Goal: Task Accomplishment & Management: Manage account settings

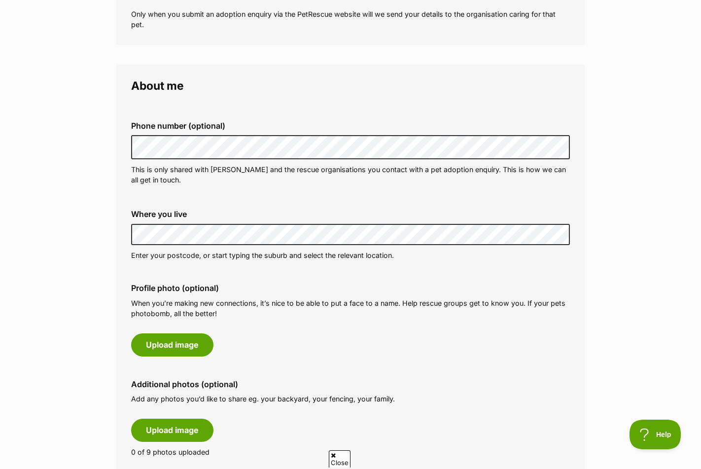
scroll to position [222, 0]
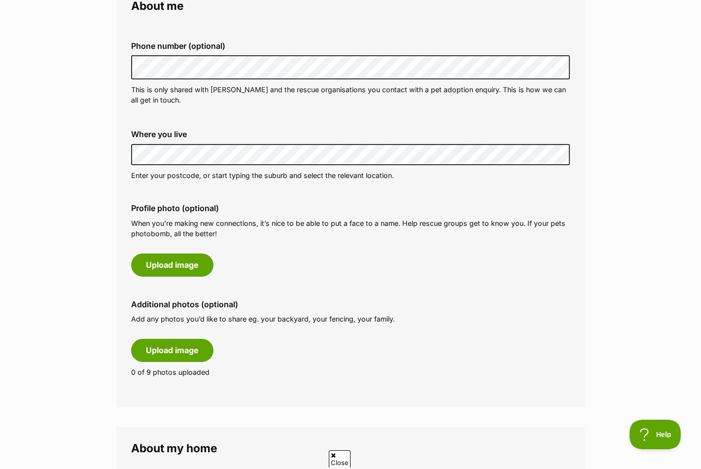
scroll to position [320, 0]
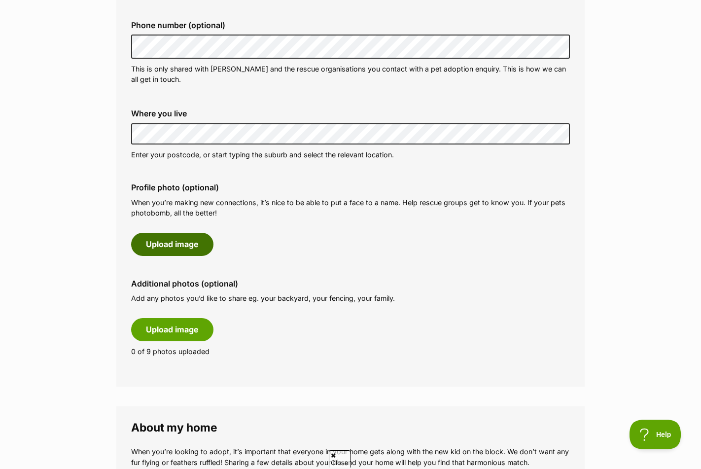
click at [182, 242] on button "Upload image" at bounding box center [172, 244] width 82 height 23
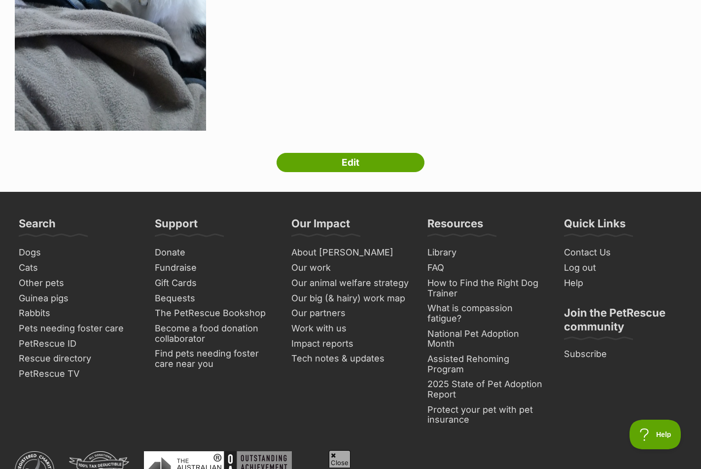
scroll to position [345, 0]
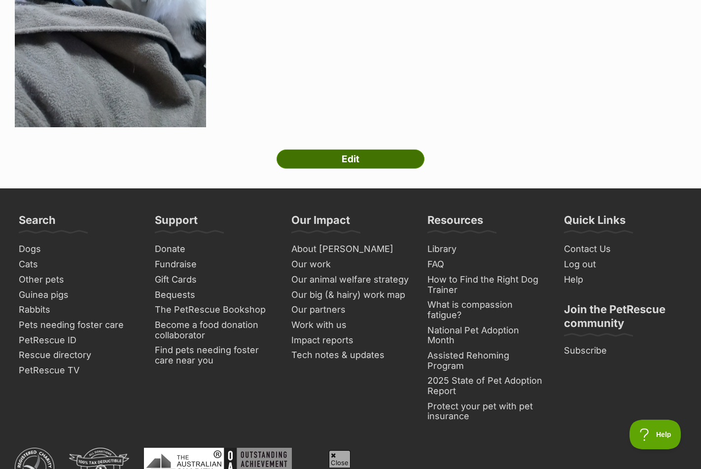
click at [361, 155] on link "Edit" at bounding box center [350, 159] width 148 height 20
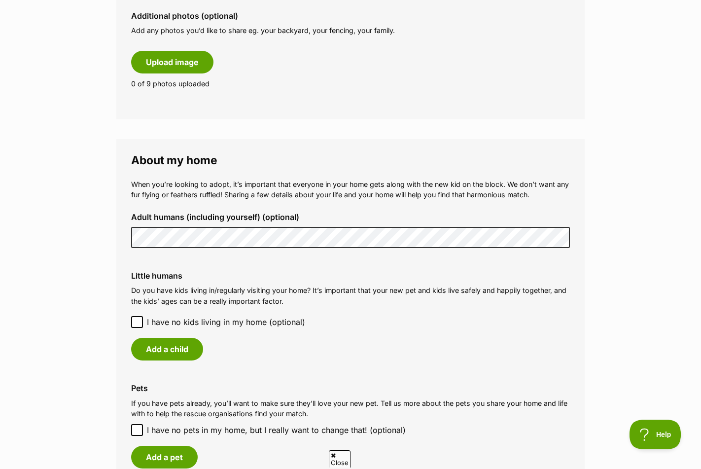
scroll to position [727, 0]
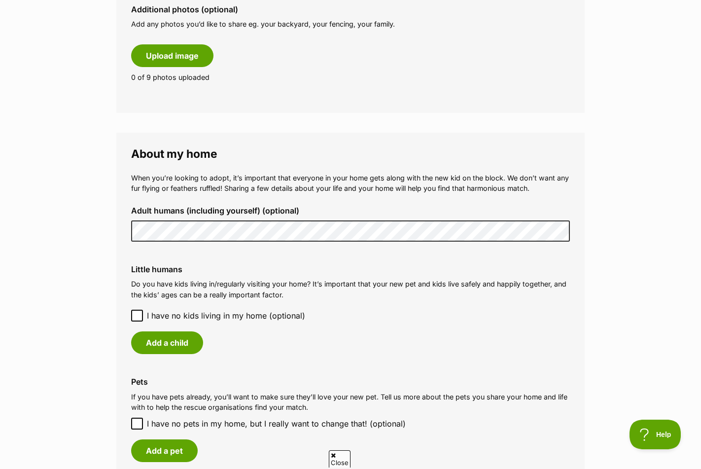
click at [137, 312] on icon at bounding box center [137, 315] width 7 height 7
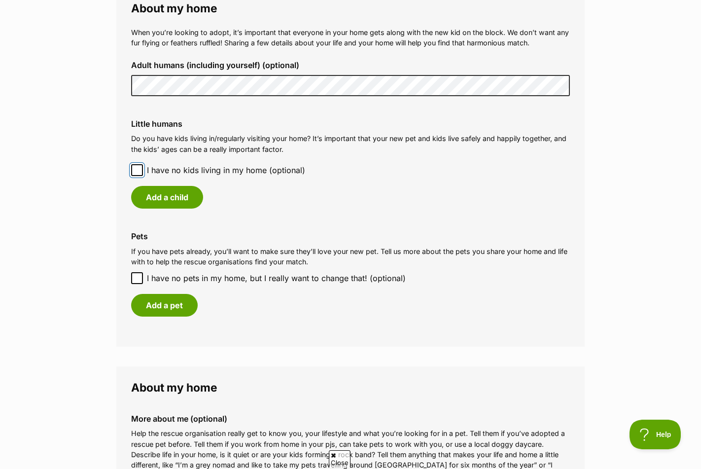
scroll to position [912, 0]
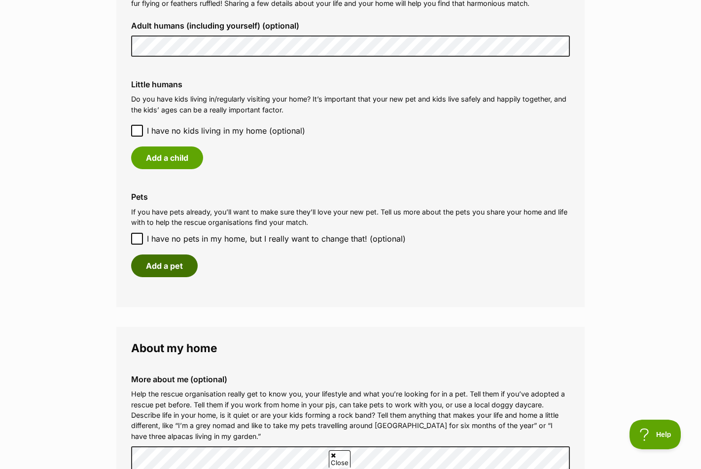
click at [166, 258] on button "Add a pet" at bounding box center [164, 265] width 67 height 23
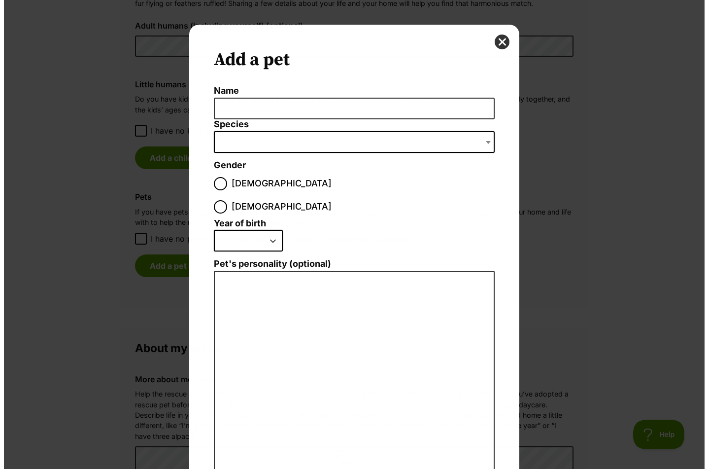
scroll to position [0, 0]
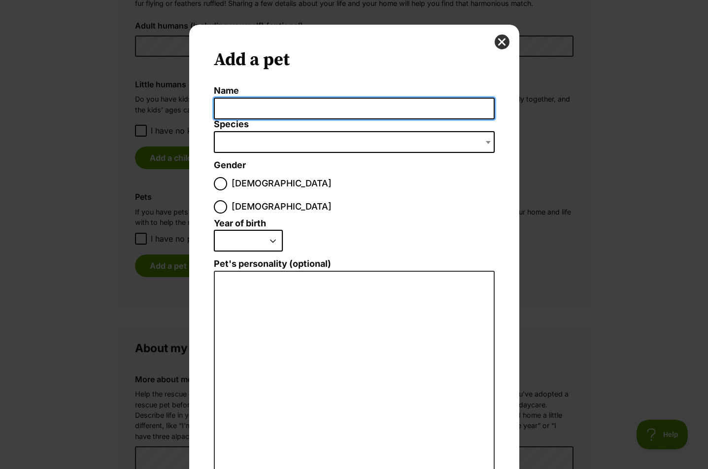
click at [283, 108] on input "Name" at bounding box center [354, 109] width 281 height 22
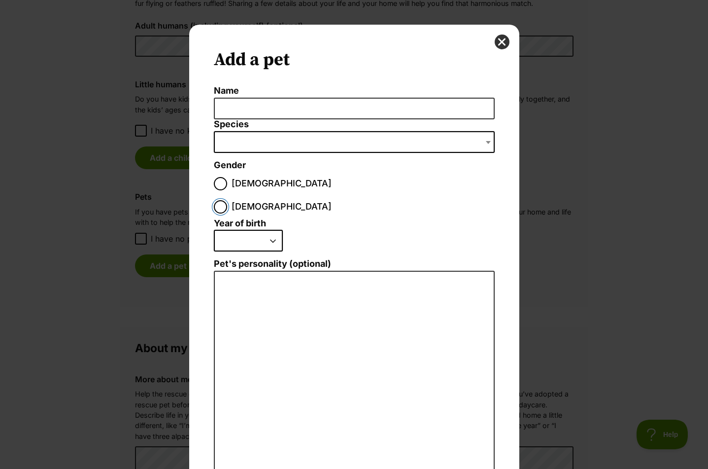
click at [227, 200] on input "Female" at bounding box center [220, 206] width 13 height 13
radio input "true"
click at [246, 144] on span "Dialog Window - Close (Press escape to close)" at bounding box center [354, 142] width 281 height 22
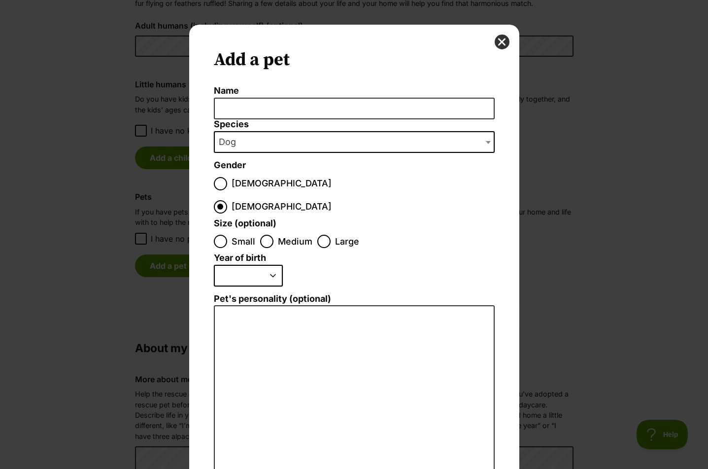
select select "1"
click at [244, 108] on input "Name" at bounding box center [354, 109] width 281 height 22
type input "T"
click at [264, 235] on input "Medium" at bounding box center [266, 241] width 13 height 13
radio input "true"
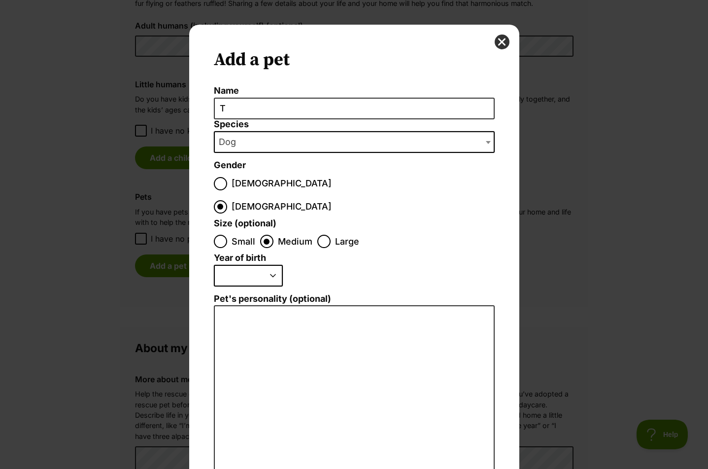
click at [271, 265] on select "2025 2024 2023 2022 2021 2020 2019 2018 2017 2016 2015 2014 2013 2012 2011 2010…" at bounding box center [248, 276] width 69 height 22
select select "2020"
click at [214, 265] on select "2025 2024 2023 2022 2021 2020 2019 2018 2017 2016 2015 2014 2013 2012 2011 2010…" at bounding box center [248, 276] width 69 height 22
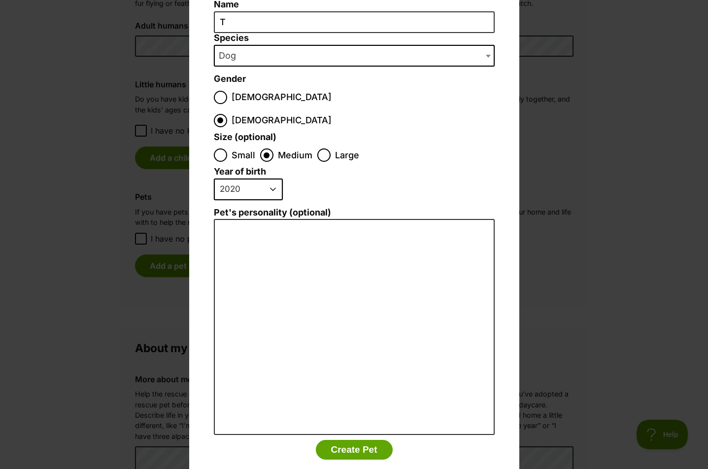
scroll to position [93, 0]
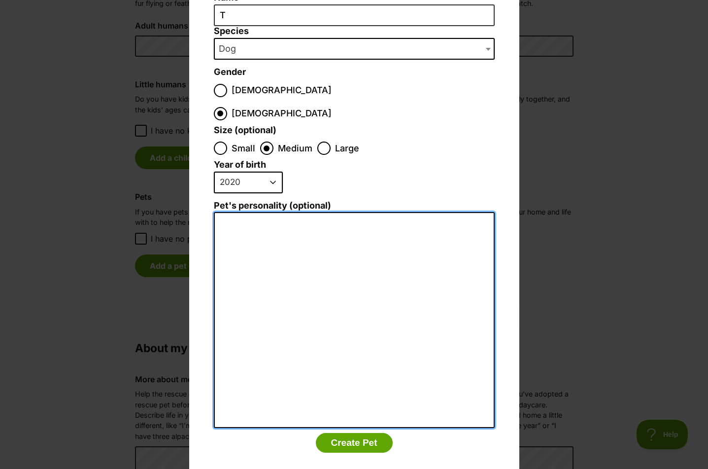
click at [265, 212] on textarea "Pet's personality (optional)" at bounding box center [354, 320] width 281 height 216
type textarea "calm and friendly"
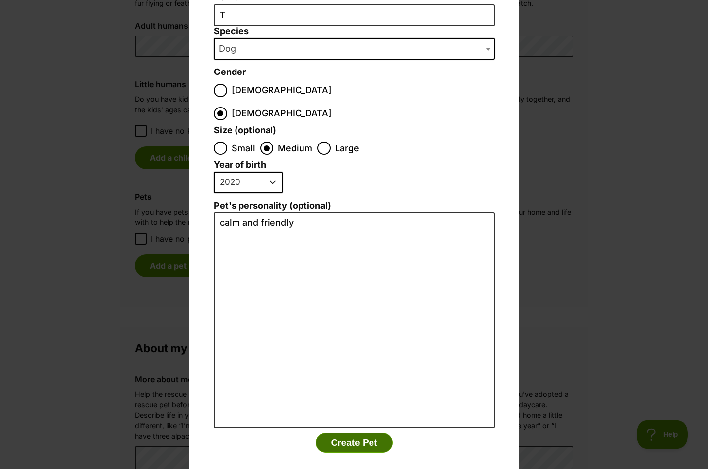
click at [357, 433] on button "Create Pet" at bounding box center [354, 443] width 77 height 20
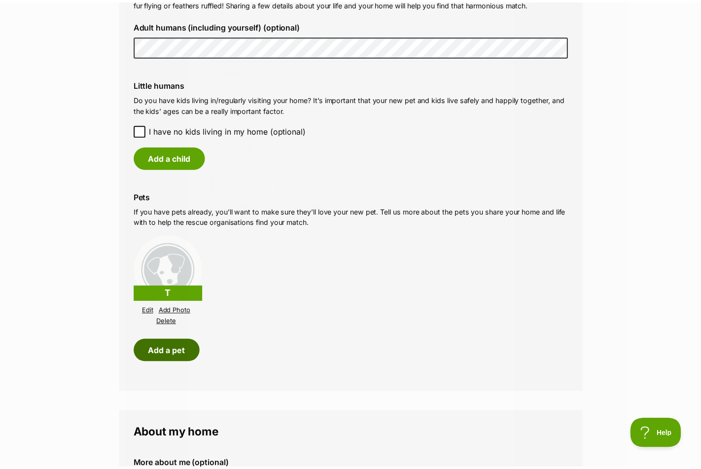
scroll to position [912, 0]
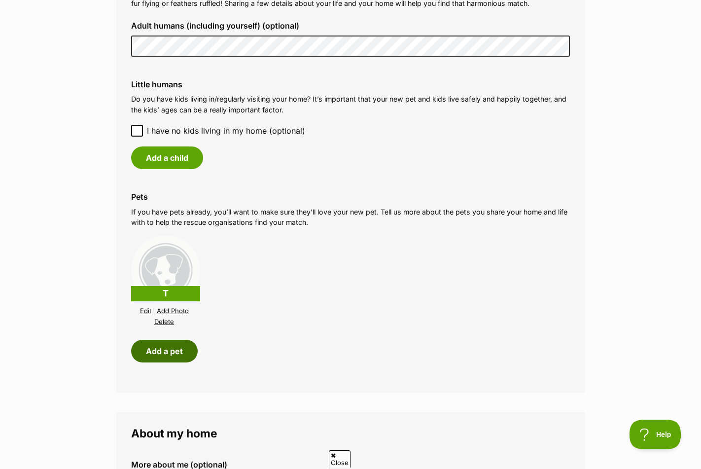
click at [165, 340] on button "Add a pet" at bounding box center [164, 351] width 67 height 23
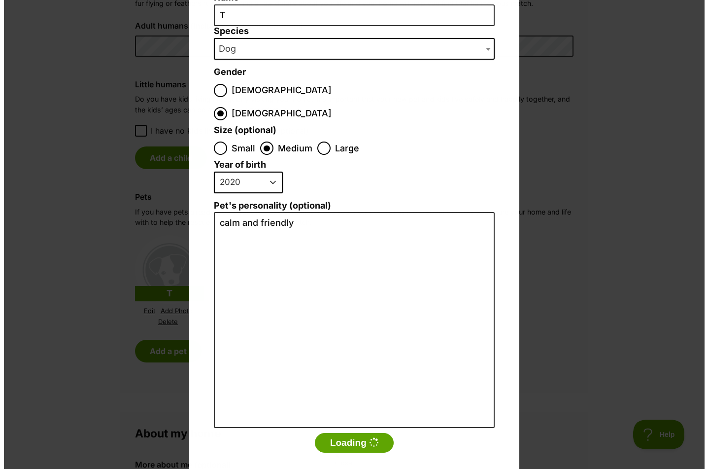
scroll to position [0, 0]
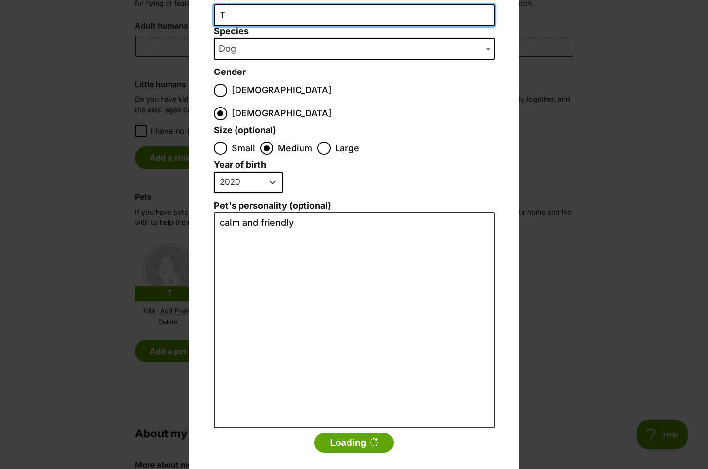
click at [233, 7] on input "T" at bounding box center [354, 15] width 281 height 22
type input "n"
type input "N"
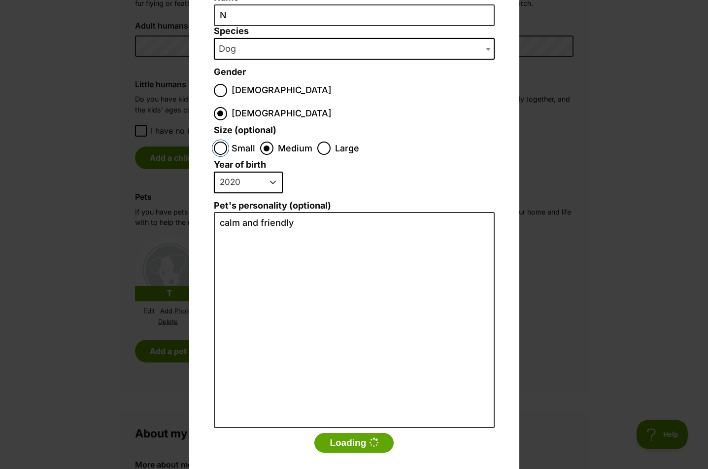
click at [215, 141] on input "Small" at bounding box center [220, 147] width 13 height 13
radio input "true"
click at [268, 171] on select "2025 2024 2023 2022 2021 2020 2019 2018 2017 2016 2015 2014 2013 2012 2011 2010…" at bounding box center [248, 182] width 69 height 22
select select "2023"
click at [214, 171] on select "2025 2024 2023 2022 2021 2020 2019 2018 2017 2016 2015 2014 2013 2012 2011 2010…" at bounding box center [248, 182] width 69 height 22
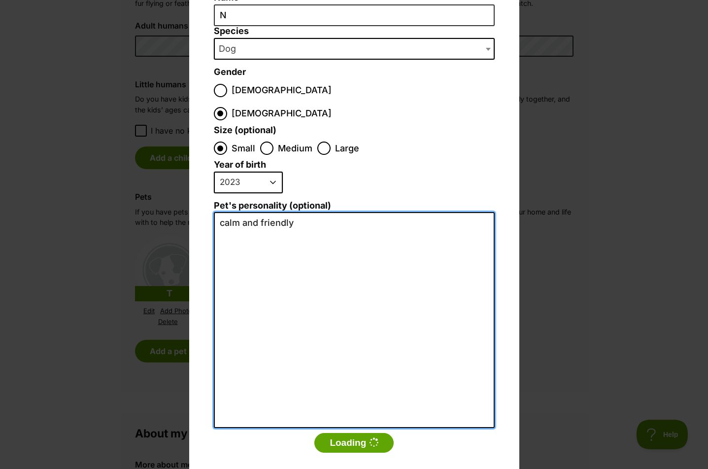
drag, startPoint x: 235, startPoint y: 200, endPoint x: 197, endPoint y: 197, distance: 38.5
click at [197, 197] on div "Add a pet Name N Species Bird Cat Dog Farm Animal Ferret Guinea Pig Horse Rabbi…" at bounding box center [354, 212] width 330 height 560
type textarea "playful, bossy and friendly"
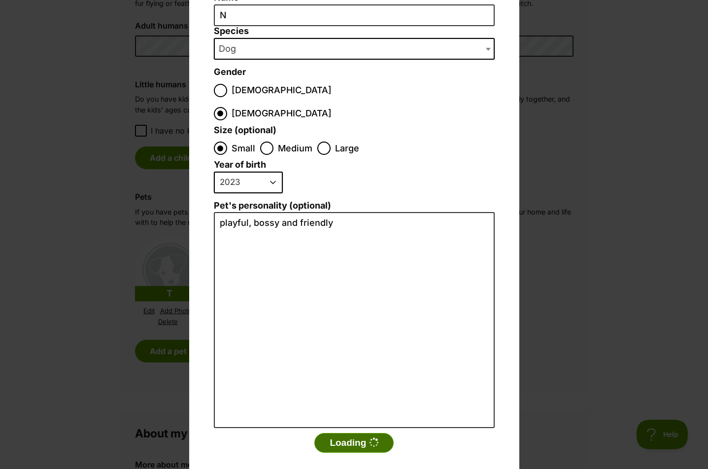
click at [348, 433] on button "Loading" at bounding box center [353, 443] width 79 height 20
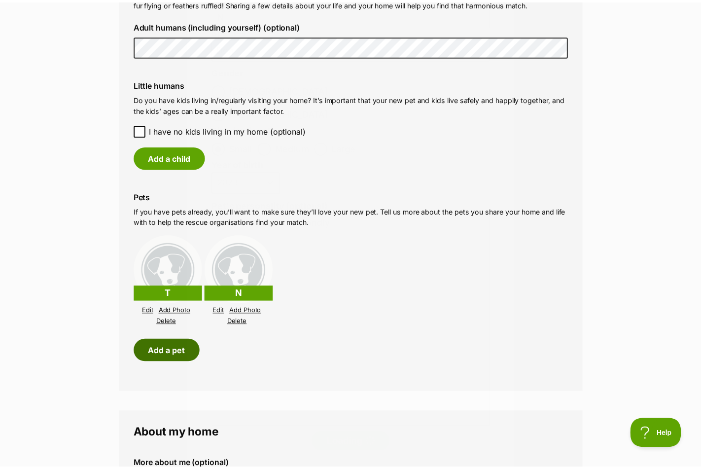
scroll to position [912, 0]
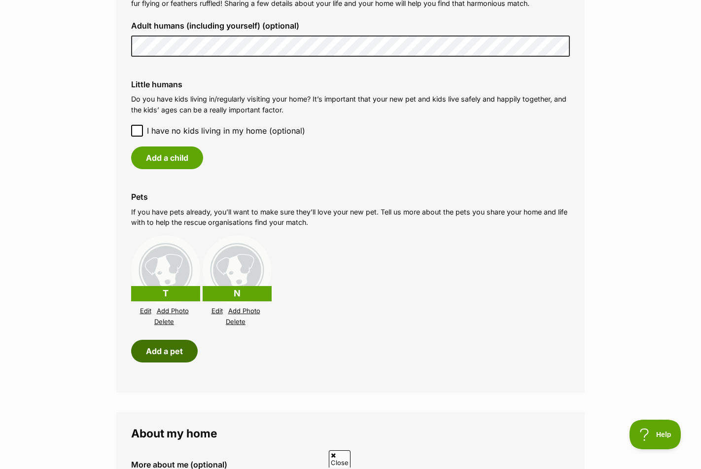
click at [162, 343] on button "Add a pet" at bounding box center [164, 351] width 67 height 23
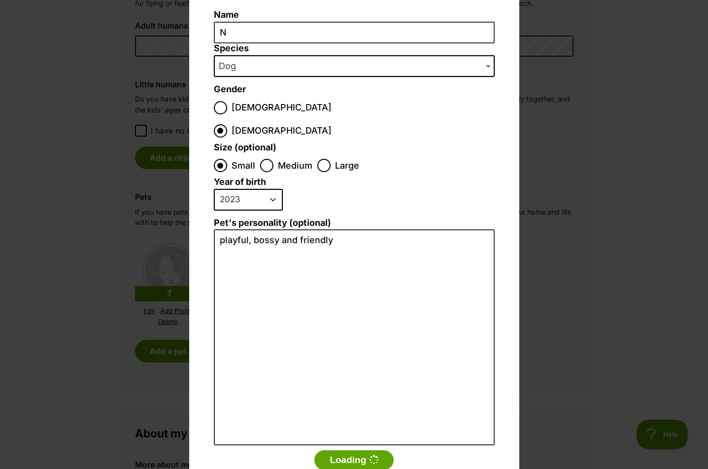
scroll to position [32, 0]
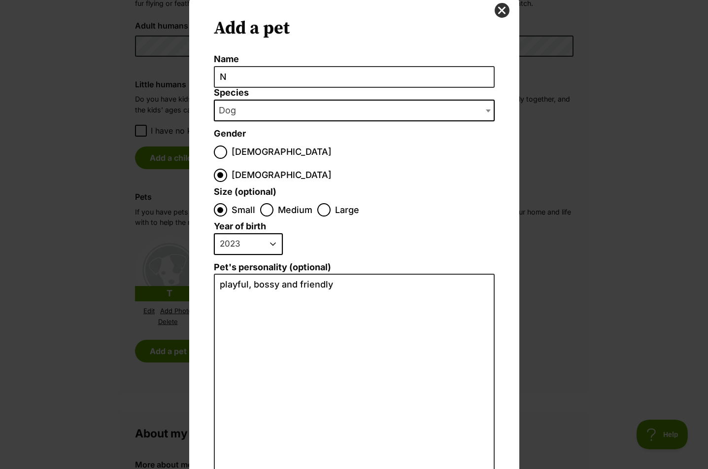
click at [248, 111] on span "Dog" at bounding box center [354, 111] width 281 height 22
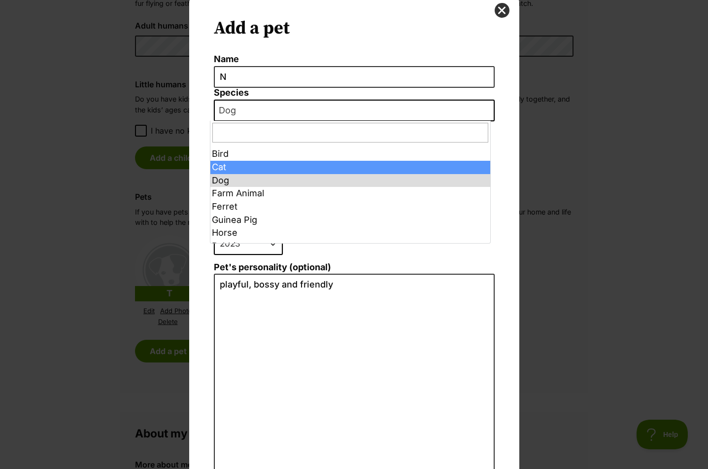
select select "2"
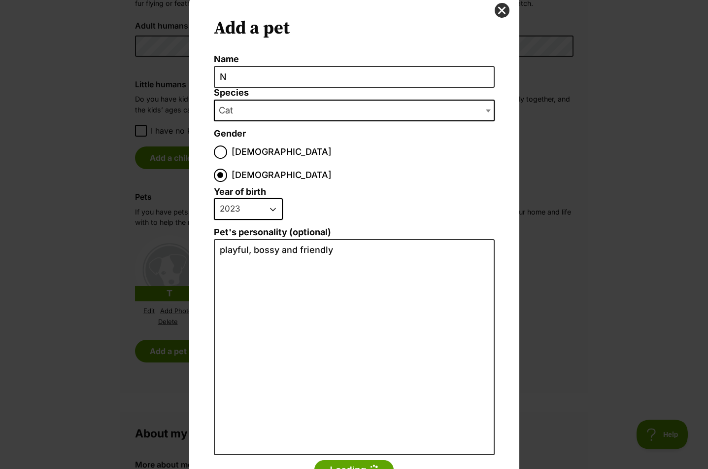
drag, startPoint x: 240, startPoint y: 184, endPoint x: 225, endPoint y: 184, distance: 15.3
click at [225, 198] on select "2025 2024 2023 2022 2021 2020 2019 2018 2017 2016 2015 2014 2013 2012 2011 2010…" at bounding box center [248, 209] width 69 height 22
select select "2017"
click at [214, 198] on select "2025 2024 2023 2022 2021 2020 2019 2018 2017 2016 2015 2014 2013 2012 2011 2010…" at bounding box center [248, 209] width 69 height 22
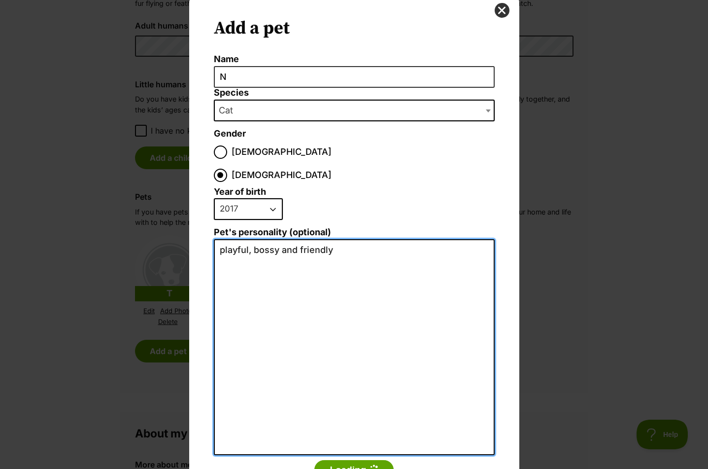
drag, startPoint x: 293, startPoint y: 227, endPoint x: 208, endPoint y: 229, distance: 84.8
click at [208, 229] on div "Add a pet Name N Species Bird Cat Dog Farm Animal Ferret Guinea Pig Horse Rabbi…" at bounding box center [354, 255] width 330 height 525
type textarea "friendly"
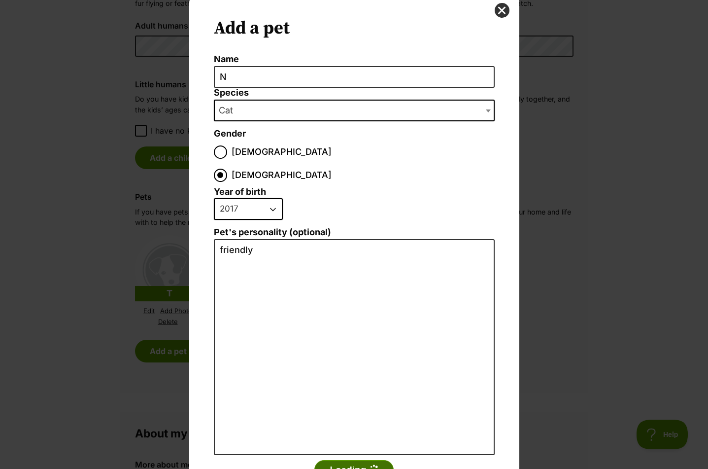
click at [342, 460] on button "Loading" at bounding box center [353, 470] width 79 height 20
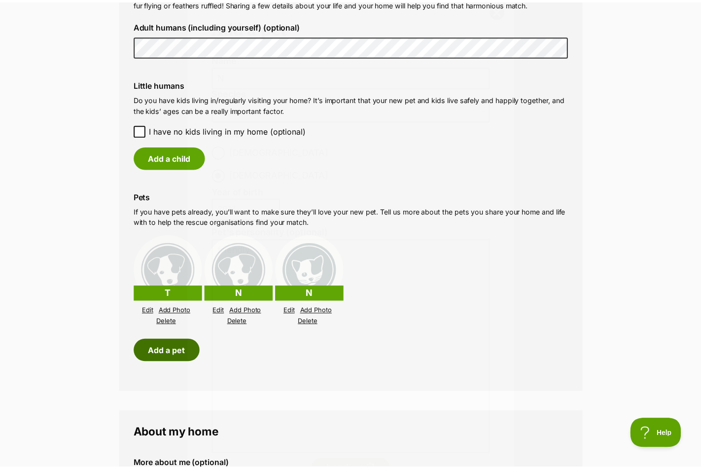
scroll to position [912, 0]
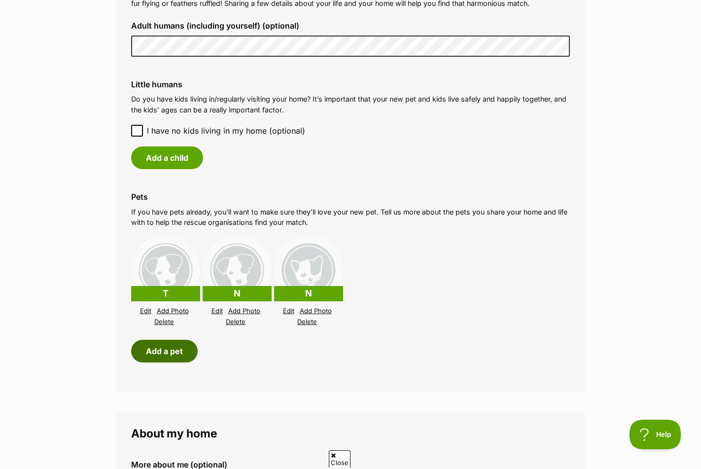
click at [169, 340] on button "Add a pet" at bounding box center [164, 351] width 67 height 23
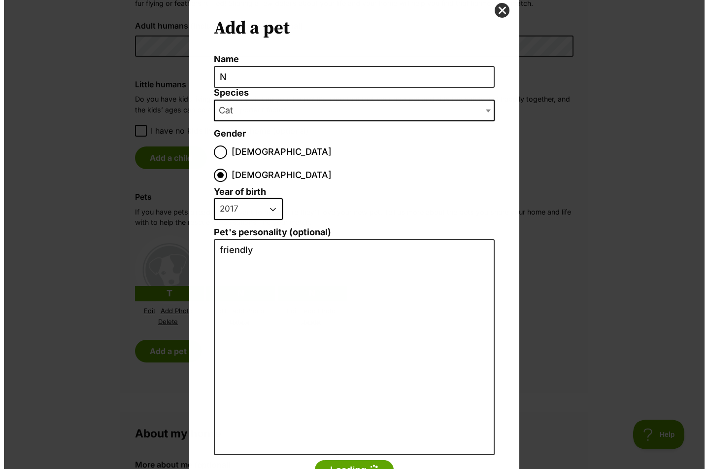
scroll to position [0, 0]
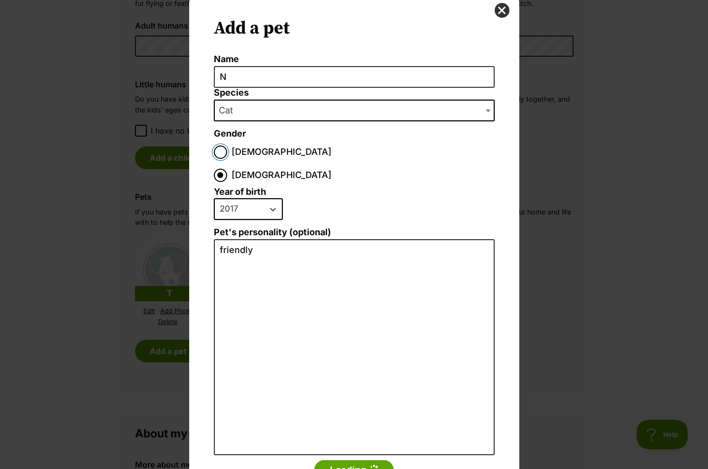
click at [214, 151] on input "Male" at bounding box center [220, 151] width 13 height 13
radio input "true"
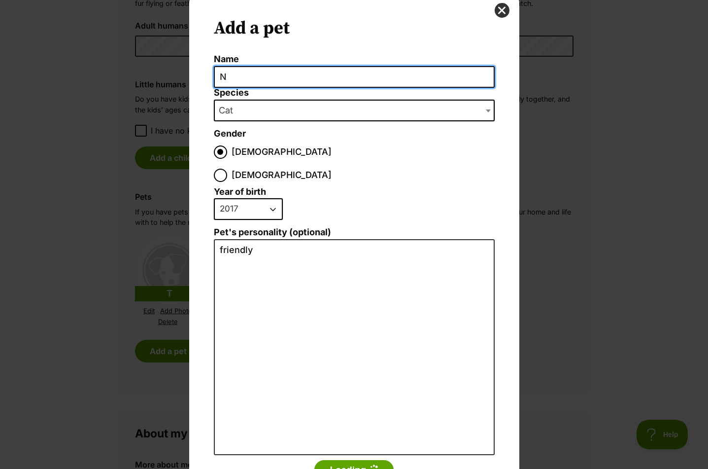
drag, startPoint x: 228, startPoint y: 74, endPoint x: 204, endPoint y: 78, distance: 24.0
click at [204, 78] on div "Add a pet Name N Species Bird Cat Dog Farm Animal Ferret Guinea Pig Horse Rabbi…" at bounding box center [354, 255] width 330 height 525
type input "M"
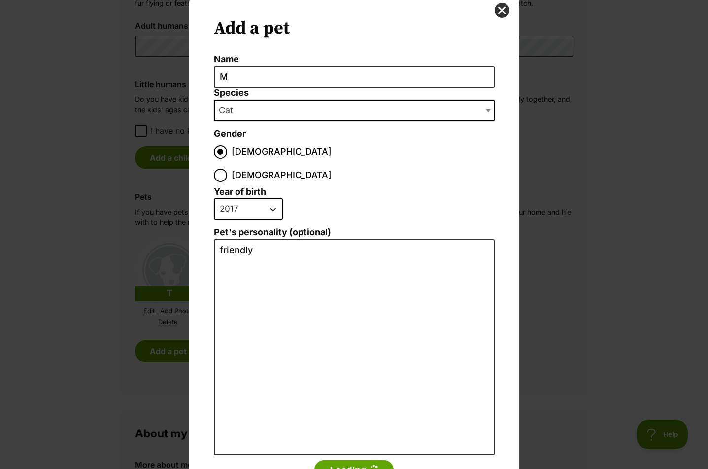
click at [268, 198] on select "2025 2024 2023 2022 2021 2020 2019 2018 2017 2016 2015 2014 2013 2012 2011 2010…" at bounding box center [248, 209] width 69 height 22
select select "2012"
click at [214, 198] on select "2025 2024 2023 2022 2021 2020 2019 2018 2017 2016 2015 2014 2013 2012 2011 2010…" at bounding box center [248, 209] width 69 height 22
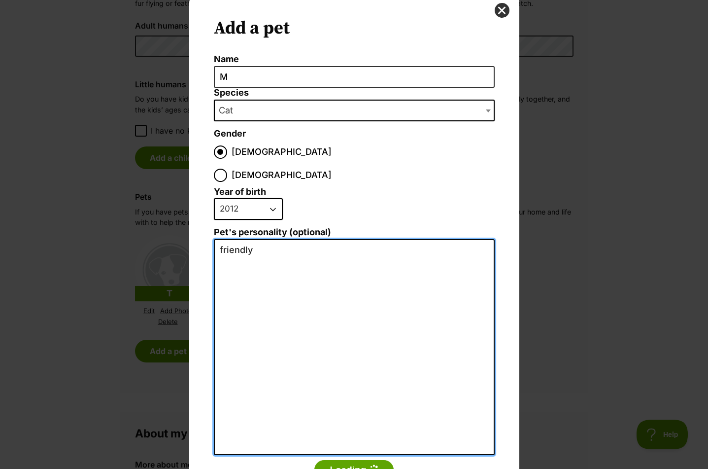
click at [217, 239] on textarea "friendly" at bounding box center [354, 347] width 281 height 216
type textarea "Cuddly and friendly"
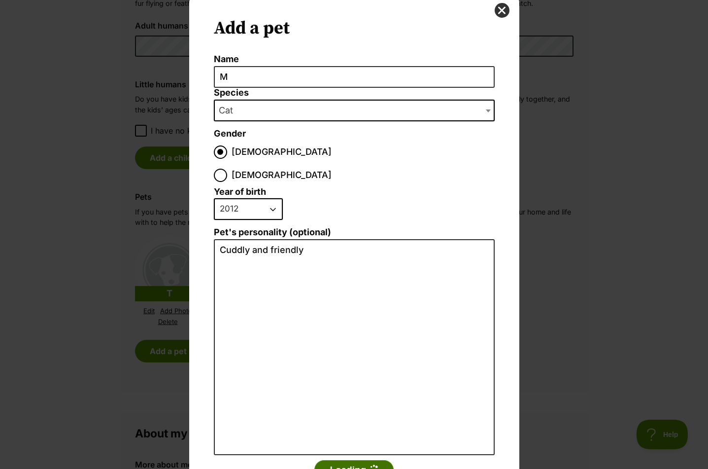
click at [352, 460] on button "Loading" at bounding box center [353, 470] width 79 height 20
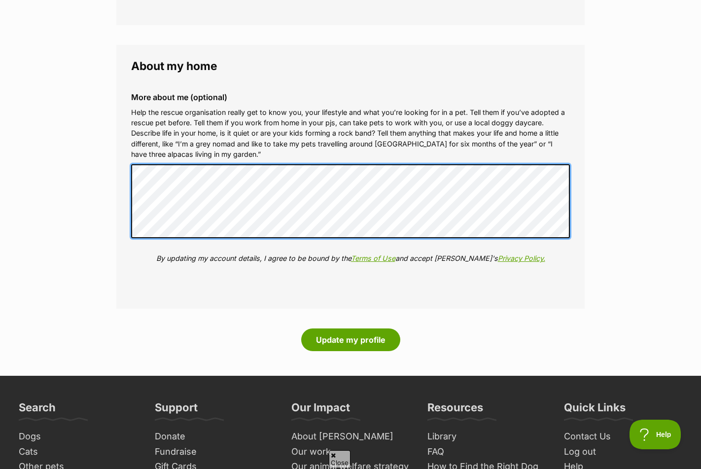
scroll to position [1281, 0]
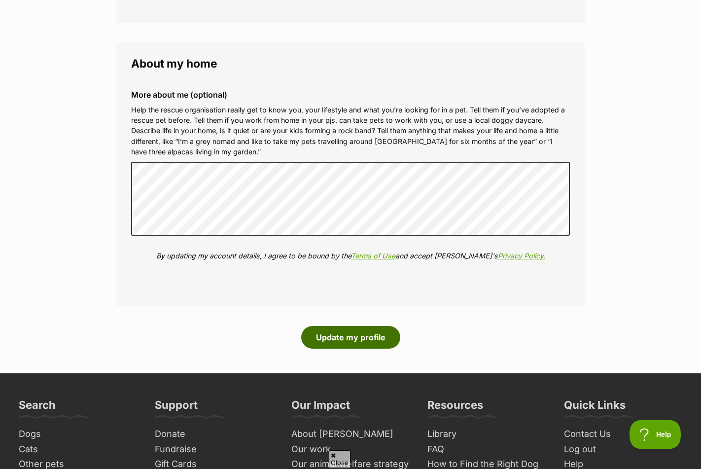
click at [341, 331] on button "Update my profile" at bounding box center [350, 337] width 99 height 23
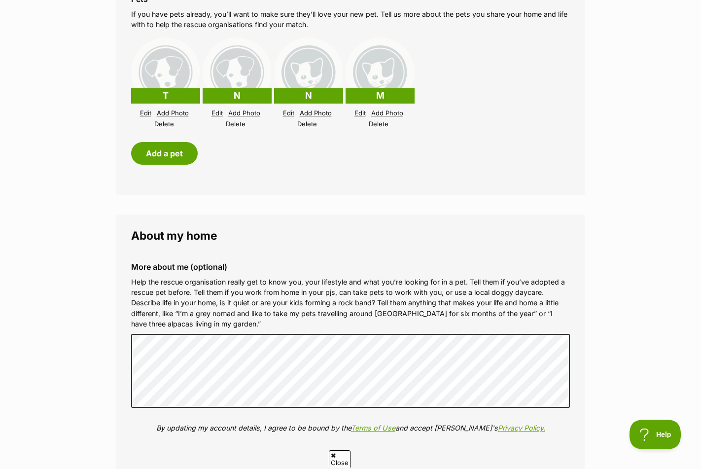
scroll to position [1060, 0]
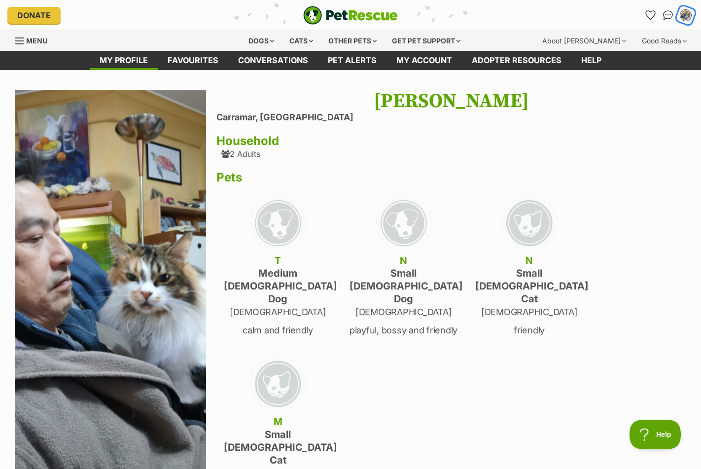
click at [684, 17] on img "My account" at bounding box center [685, 15] width 13 height 13
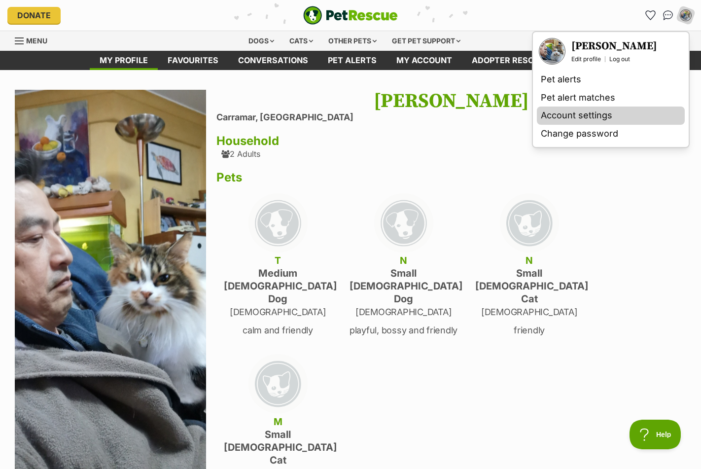
click at [572, 115] on link "Account settings" at bounding box center [611, 115] width 148 height 18
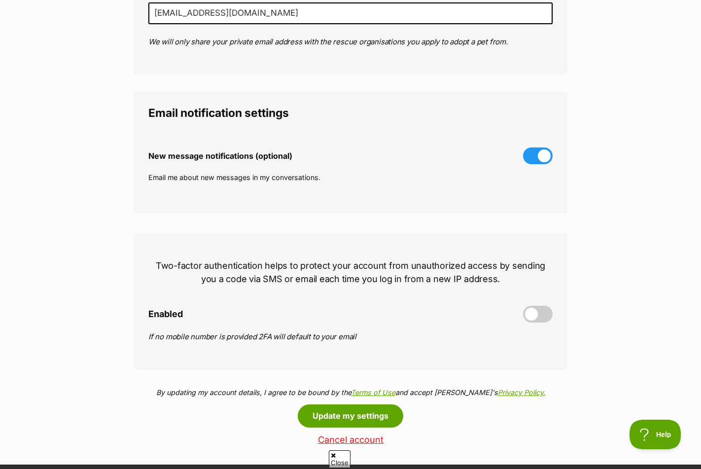
scroll to position [283, 0]
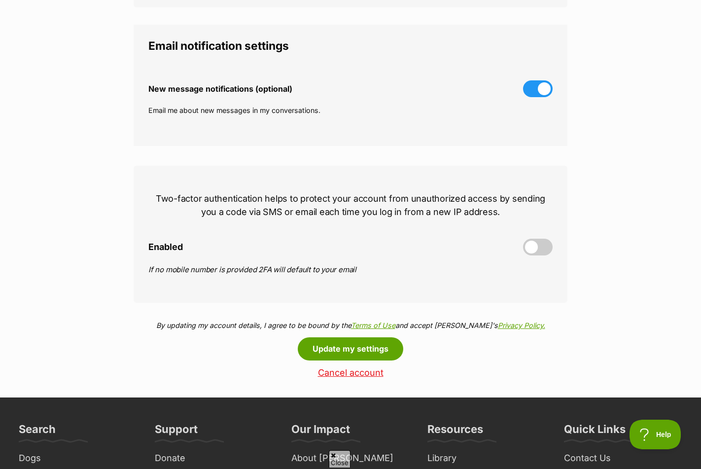
click at [539, 245] on span at bounding box center [538, 247] width 30 height 17
click at [0, 0] on input "Enabled" at bounding box center [0, 0] width 0 height 0
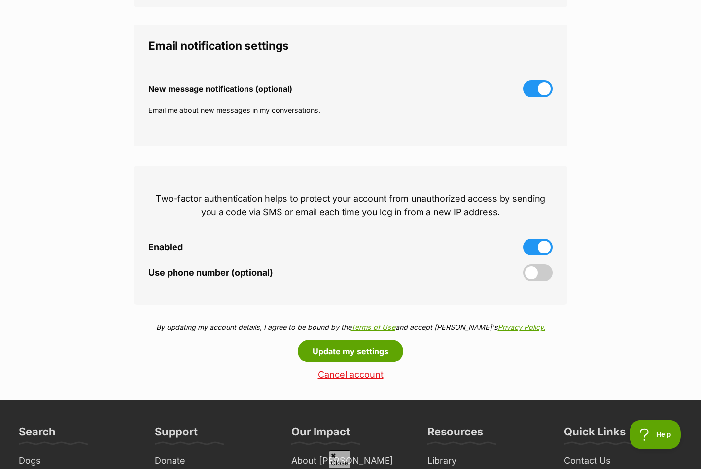
click at [542, 273] on span at bounding box center [538, 272] width 30 height 17
click at [0, 0] on input "Use phone number (optional)" at bounding box center [0, 0] width 0 height 0
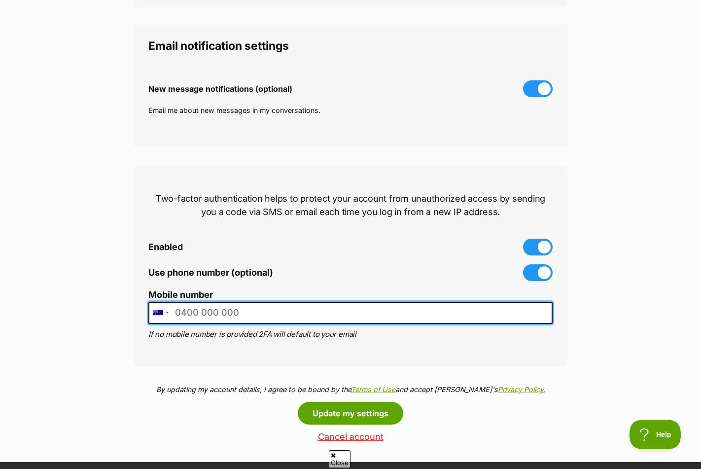
click at [253, 314] on input "Mobile number" at bounding box center [350, 313] width 404 height 22
type input "0403308123"
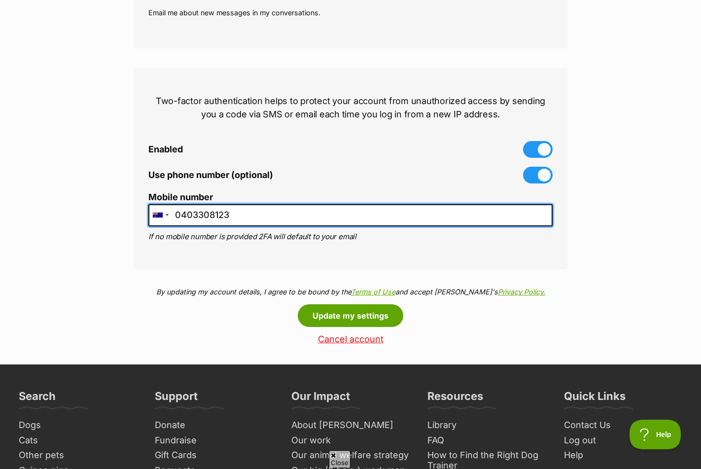
scroll to position [382, 0]
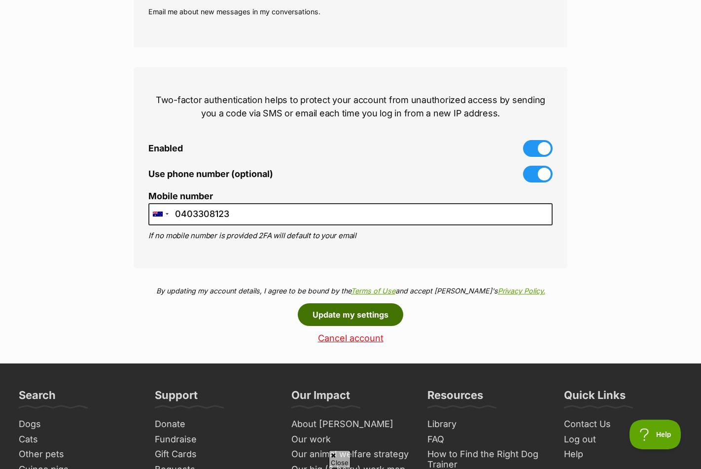
click at [353, 318] on button "Update my settings" at bounding box center [350, 314] width 105 height 23
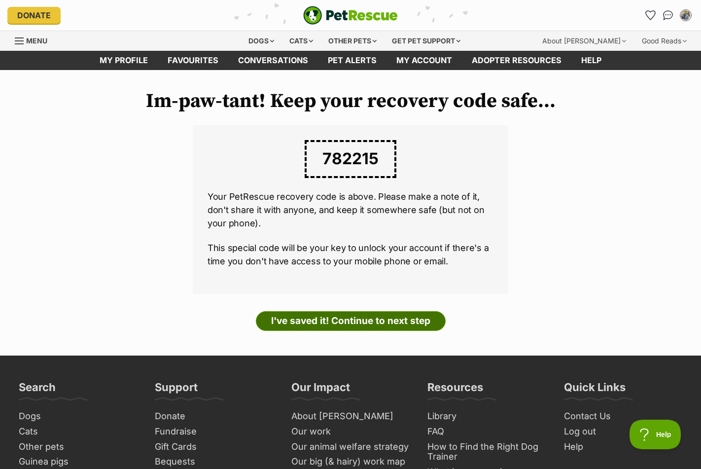
click at [368, 320] on link "I've saved it! Continue to next step" at bounding box center [351, 321] width 190 height 20
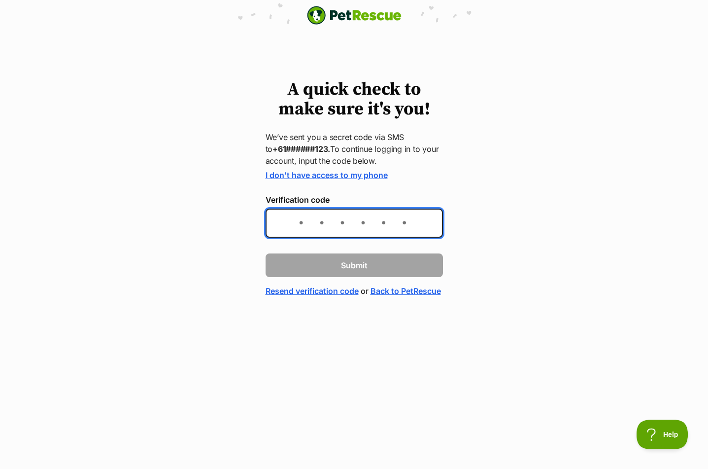
click at [310, 228] on input "Verification code" at bounding box center [354, 222] width 177 height 29
type input "377111"
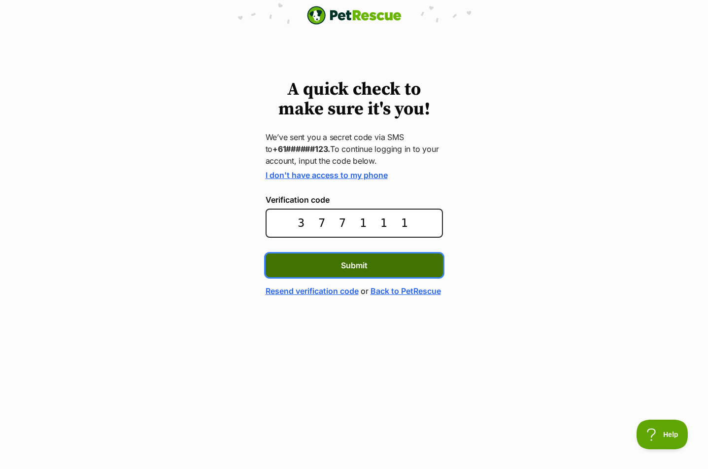
click at [398, 268] on button "Submit" at bounding box center [354, 265] width 177 height 24
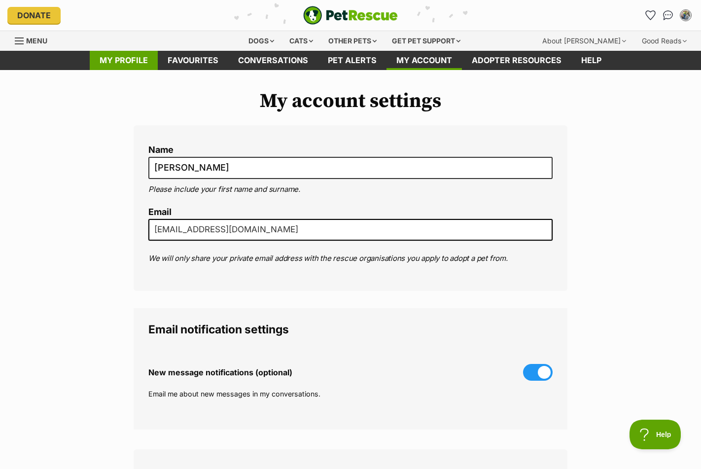
click at [123, 58] on link "My profile" at bounding box center [124, 60] width 68 height 19
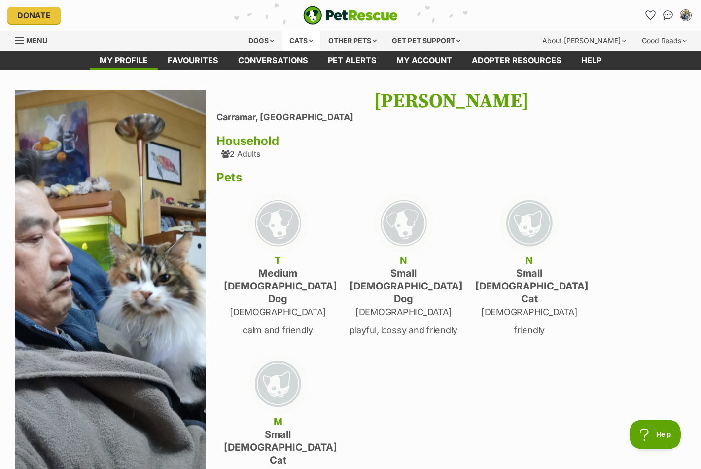
click at [299, 42] on div "Cats" at bounding box center [300, 41] width 37 height 20
